Goal: Browse casually: Explore the website without a specific task or goal

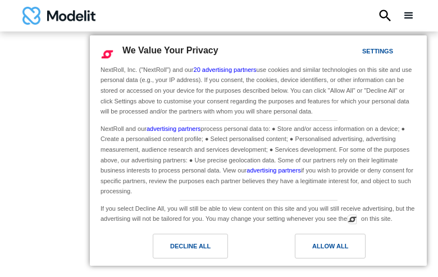
type input "**********"
type input "********"
type input "**********"
